Goal: Transaction & Acquisition: Purchase product/service

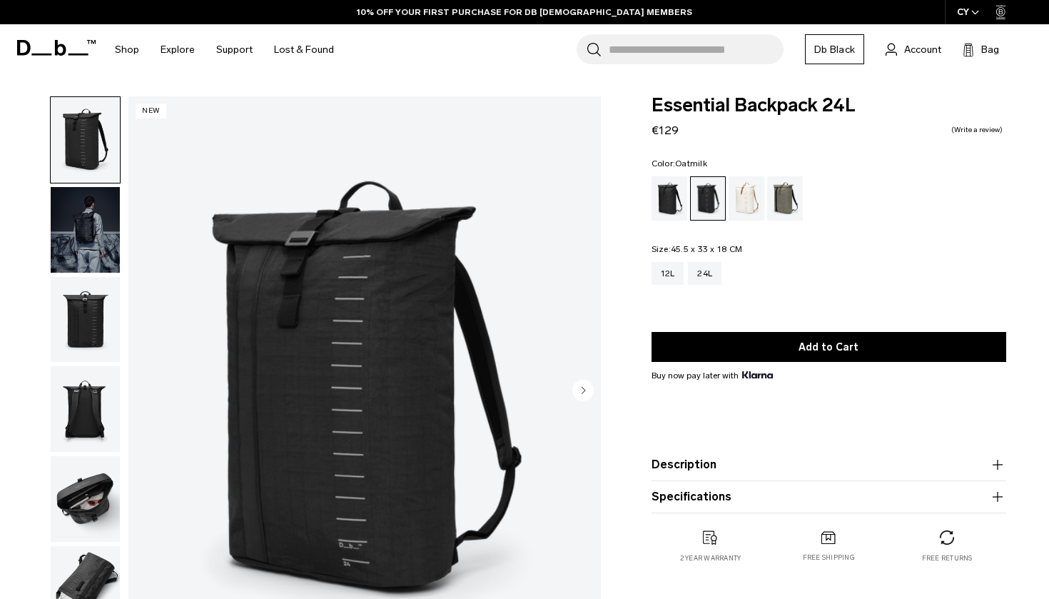
click at [754, 203] on div "Oatmilk" at bounding box center [747, 198] width 36 height 44
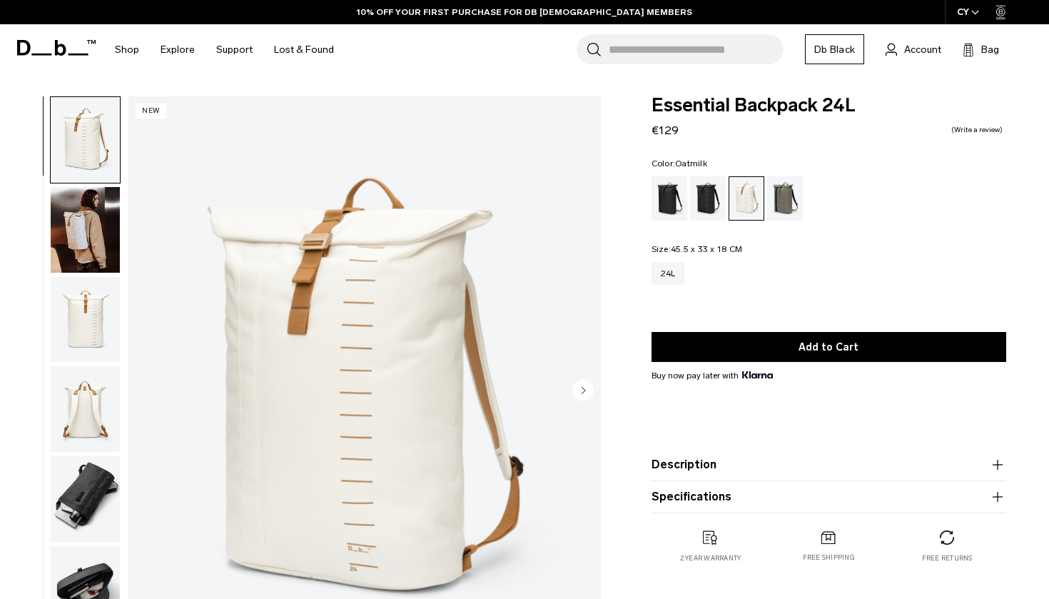
click at [66, 225] on img "button" at bounding box center [85, 230] width 69 height 86
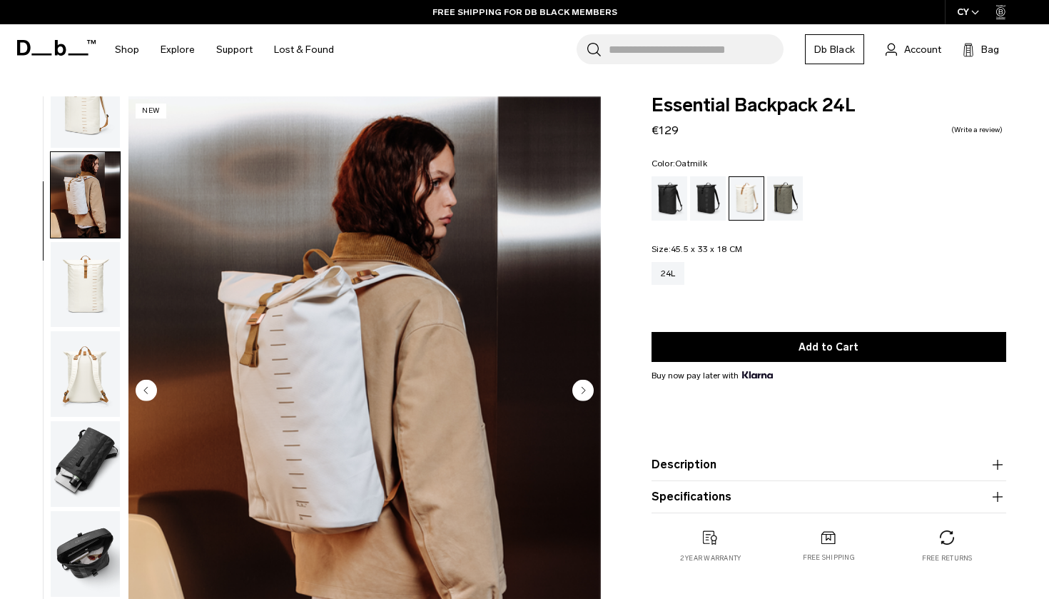
click at [58, 358] on img "button" at bounding box center [85, 374] width 69 height 86
